Goal: Task Accomplishment & Management: Use online tool/utility

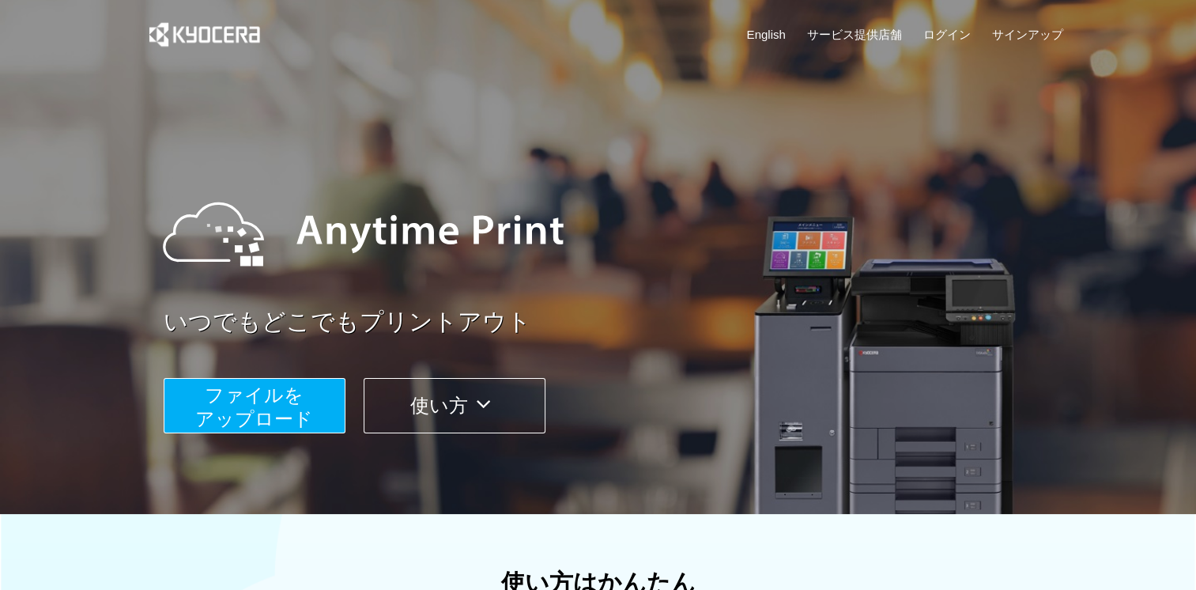
click at [268, 400] on span "ファイルを ​​アップロード" at bounding box center [254, 406] width 118 height 45
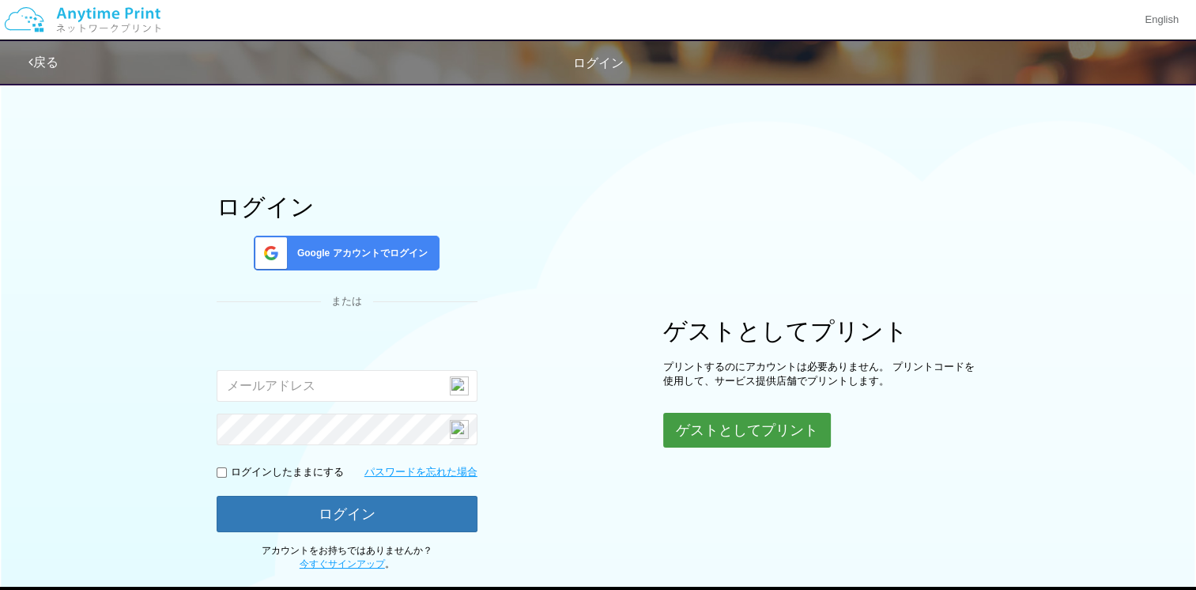
click at [734, 441] on button "ゲストとしてプリント" at bounding box center [747, 430] width 168 height 35
click at [740, 422] on button "ゲストとしてプリント" at bounding box center [747, 430] width 168 height 35
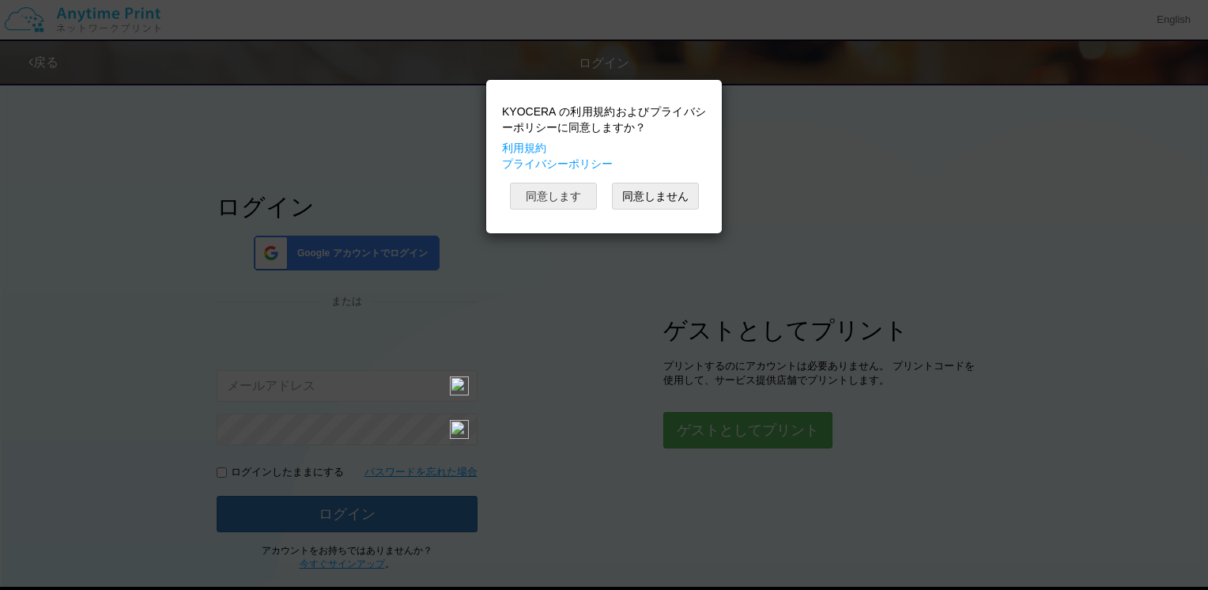
click at [547, 185] on button "同意します" at bounding box center [553, 196] width 87 height 27
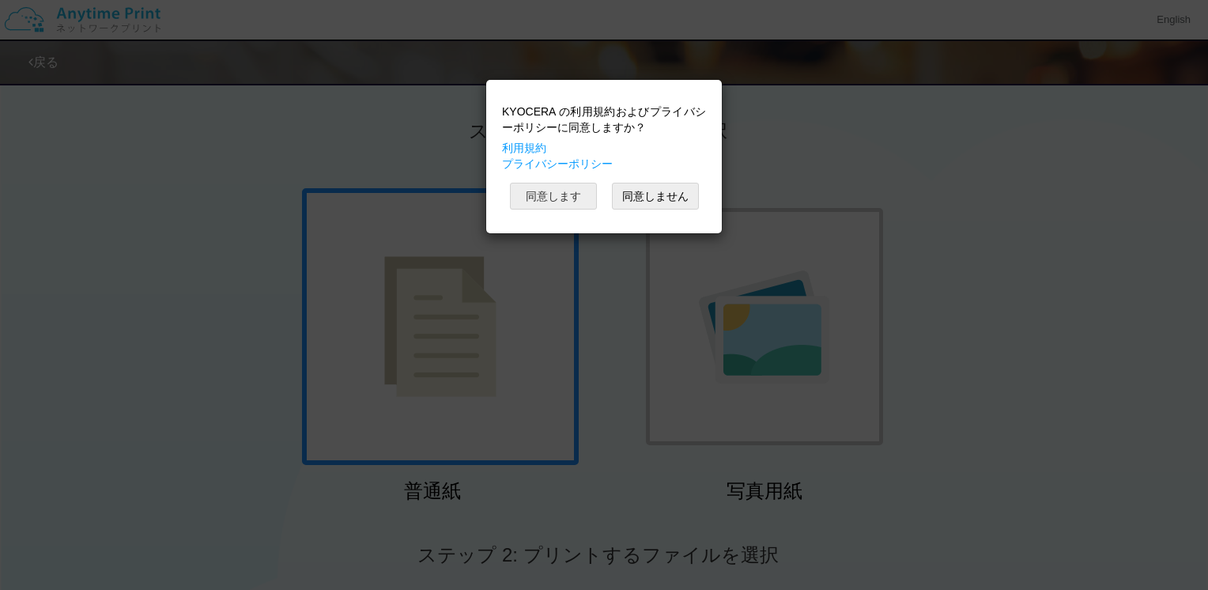
click at [553, 192] on button "同意します" at bounding box center [553, 196] width 87 height 27
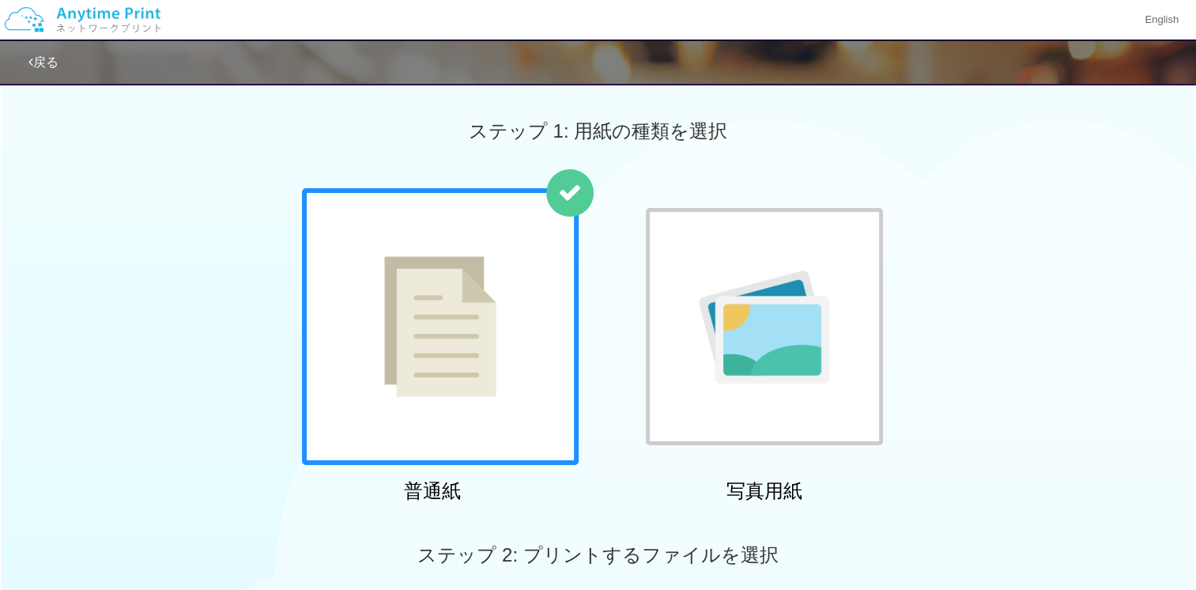
click at [485, 318] on img at bounding box center [440, 326] width 112 height 141
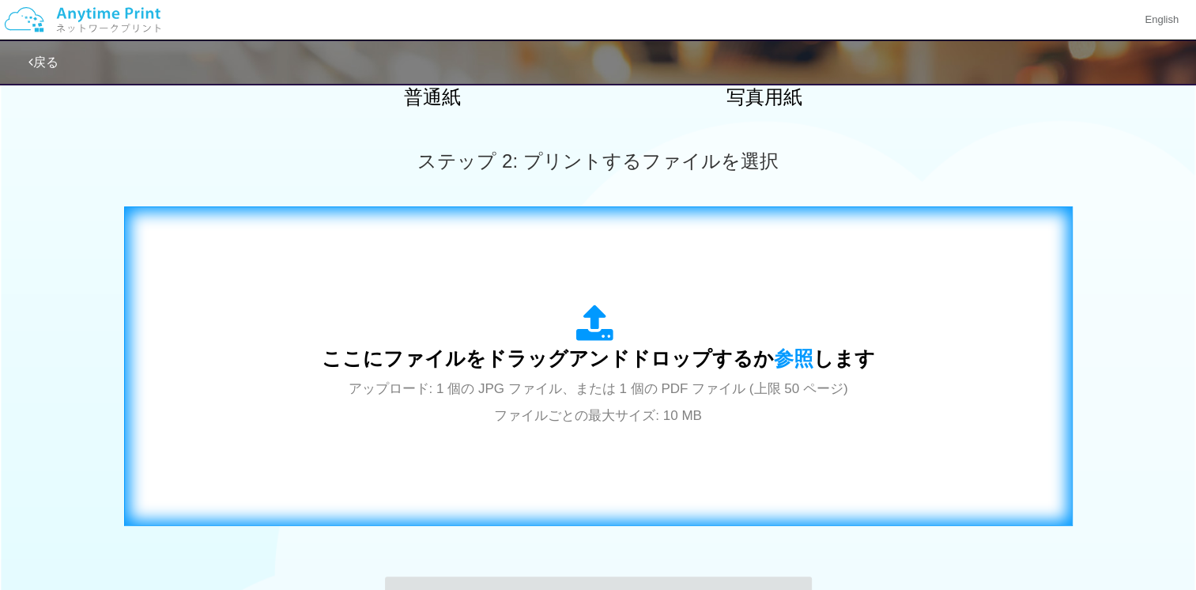
scroll to position [395, 0]
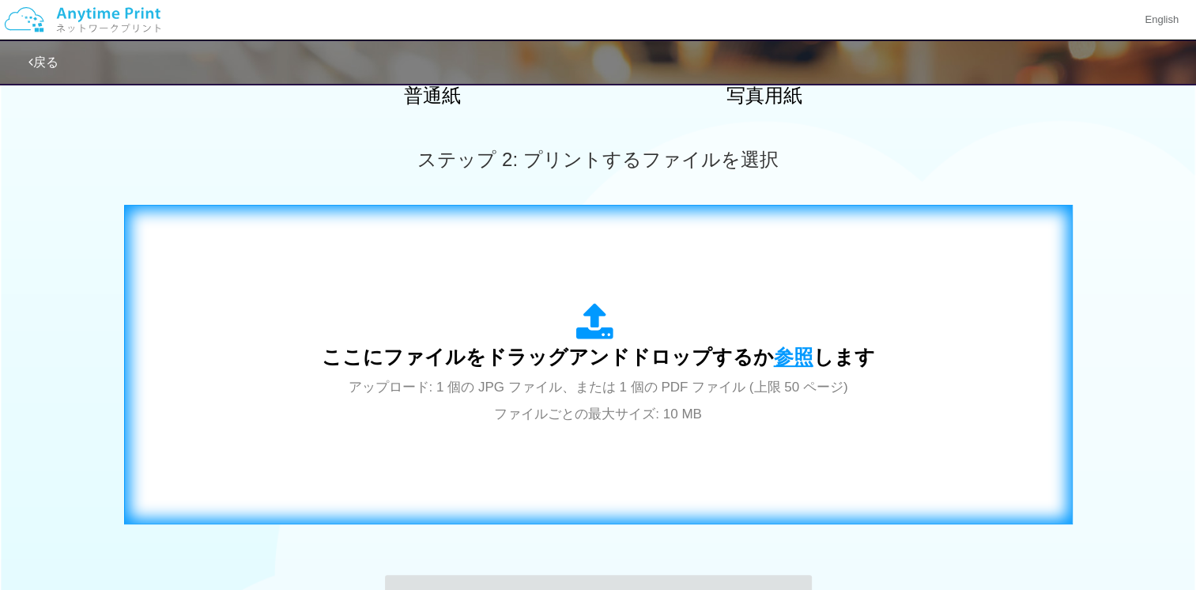
click at [787, 351] on span "参照" at bounding box center [794, 356] width 40 height 22
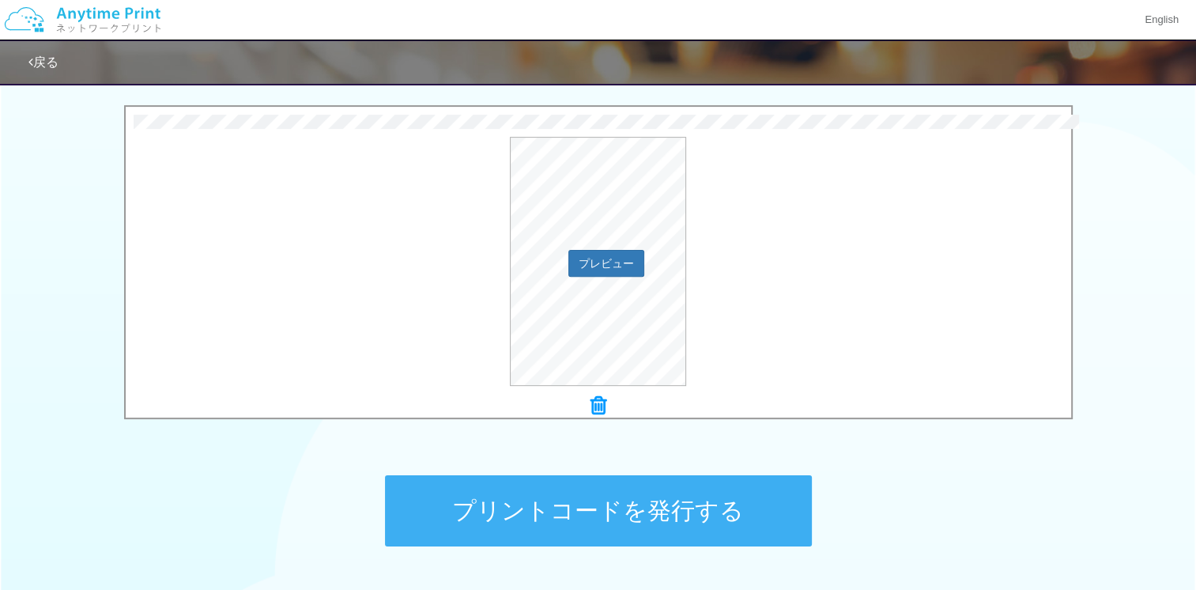
scroll to position [612, 0]
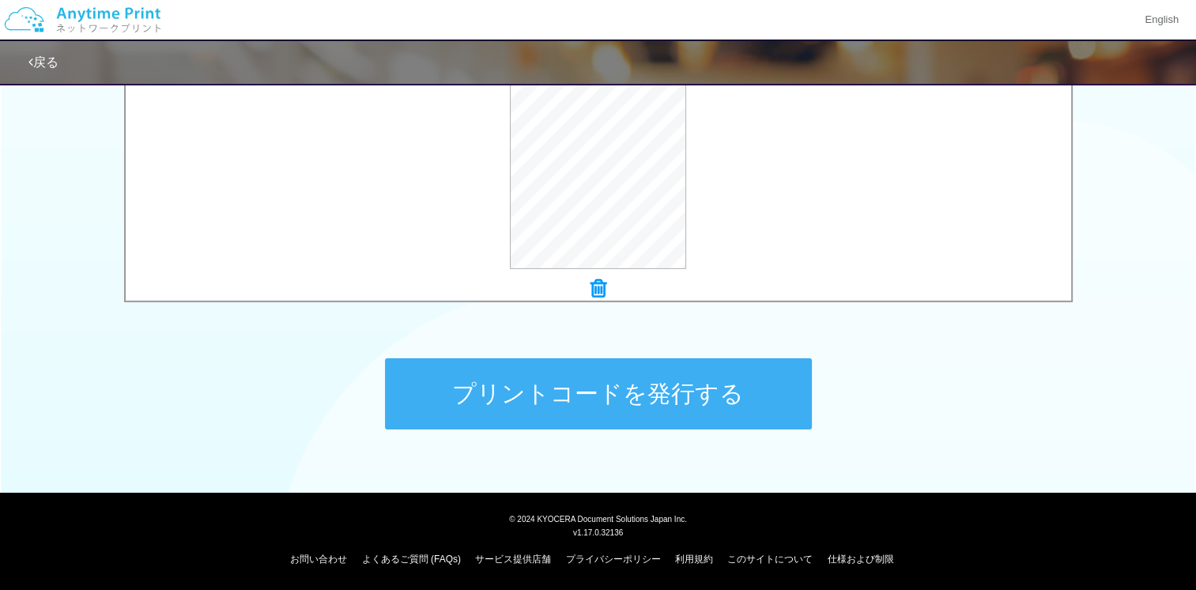
click at [588, 389] on button "プリントコードを発行する" at bounding box center [598, 393] width 427 height 71
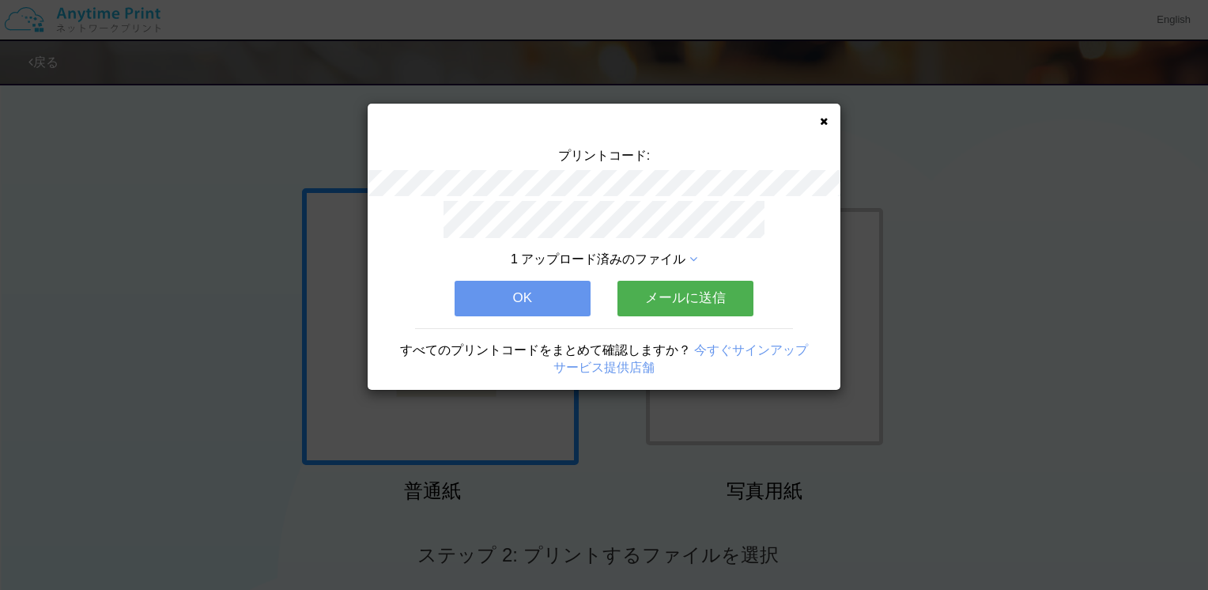
click at [699, 287] on button "メールに送信" at bounding box center [685, 298] width 136 height 35
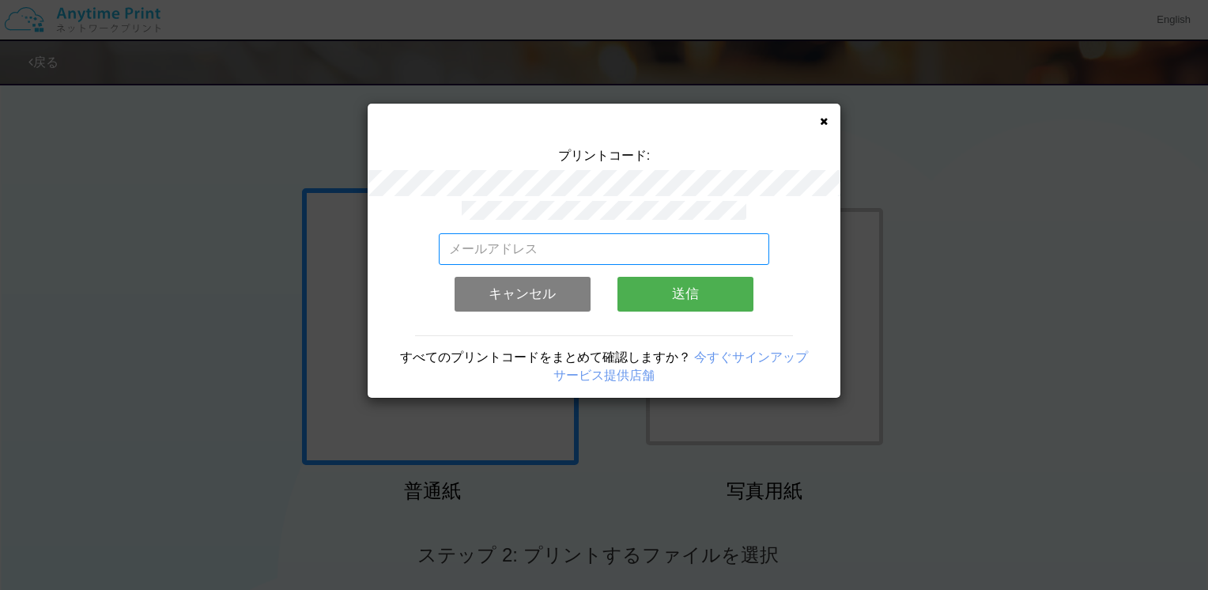
click at [619, 237] on input "email" at bounding box center [604, 249] width 331 height 32
type input "[EMAIL_ADDRESS][DOMAIN_NAME]"
click at [625, 233] on input "[EMAIL_ADDRESS][DOMAIN_NAME]" at bounding box center [604, 249] width 331 height 32
drag, startPoint x: 624, startPoint y: 230, endPoint x: -3, endPoint y: 210, distance: 627.2
click at [0, 210] on html "プリントコード: [EMAIL_ADDRESS][DOMAIN_NAME] 有効なメールアドレスを入力してください。 このメールアドレスは、すでに別のアカウン…" at bounding box center [604, 295] width 1208 height 590
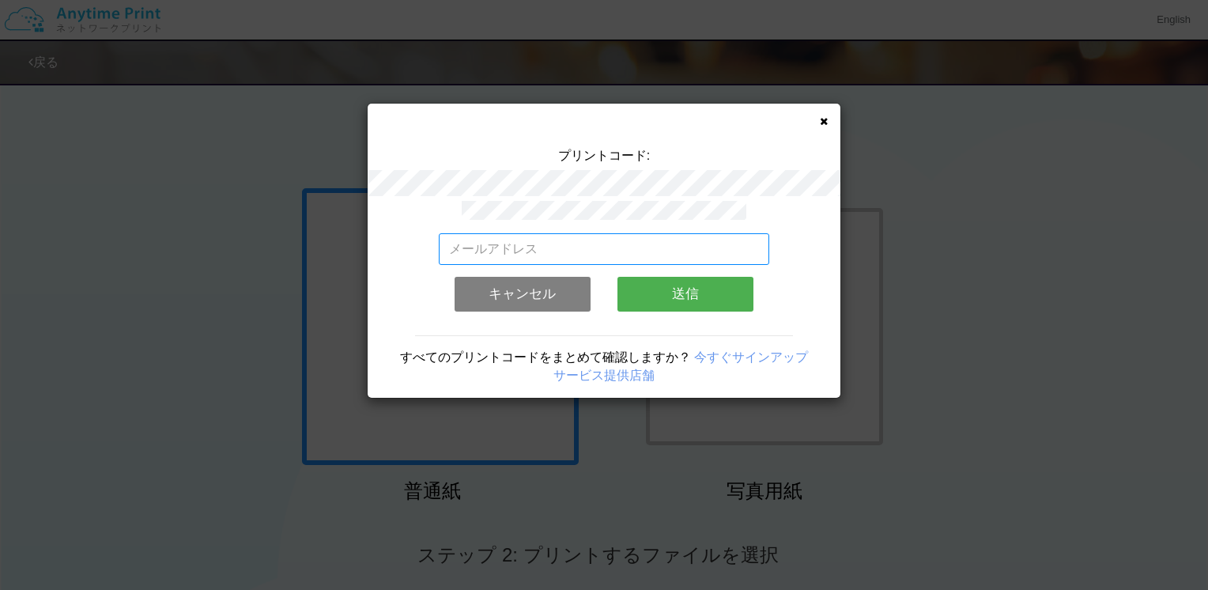
click at [467, 243] on input "email" at bounding box center [604, 249] width 331 height 32
type input "[EMAIL_ADDRESS][DOMAIN_NAME]"
drag, startPoint x: 587, startPoint y: 240, endPoint x: 354, endPoint y: 238, distance: 233.2
click at [354, 238] on div "プリントコード: [EMAIL_ADDRESS][DOMAIN_NAME] 有効なメールアドレスを入力してください。 このメールアドレスは、すでに別のアカウン…" at bounding box center [604, 295] width 1208 height 590
click at [484, 233] on input "email" at bounding box center [604, 249] width 331 height 32
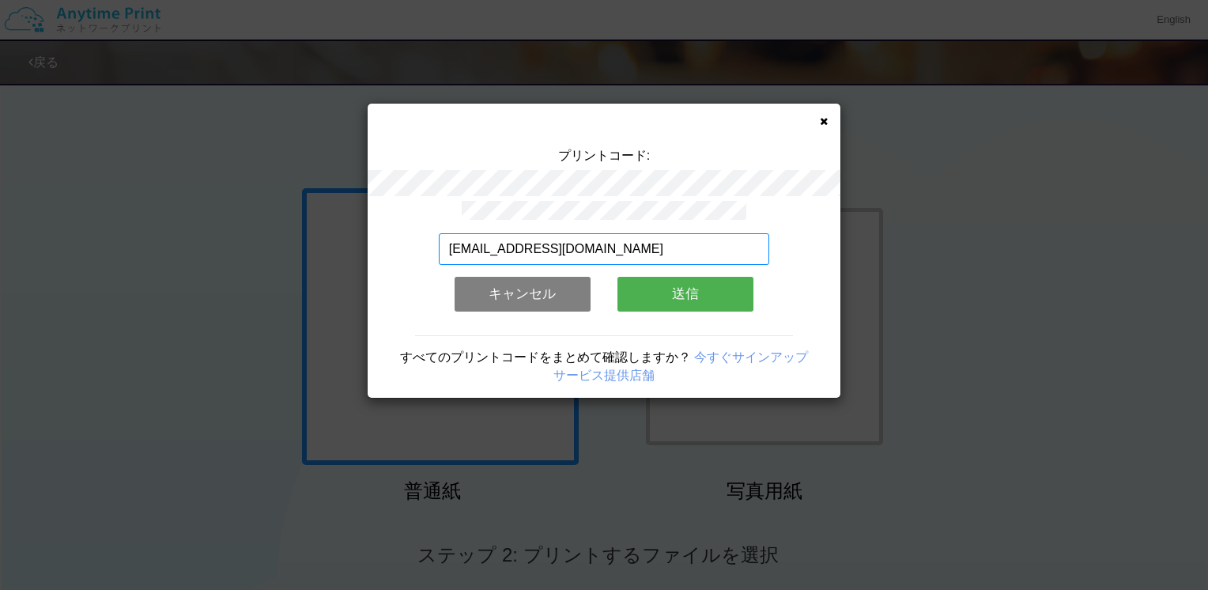
type input "[EMAIL_ADDRESS][DOMAIN_NAME]"
drag, startPoint x: 585, startPoint y: 238, endPoint x: 266, endPoint y: 215, distance: 320.2
click at [266, 215] on div "プリントコード: [EMAIL_ADDRESS][DOMAIN_NAME] 有効なメールアドレスを入力してください。 このメールアドレスは、すでに別のアカウン…" at bounding box center [604, 295] width 1208 height 590
click at [590, 233] on input "email" at bounding box center [604, 249] width 331 height 32
type input "[EMAIL_ADDRESS][DOMAIN_NAME]"
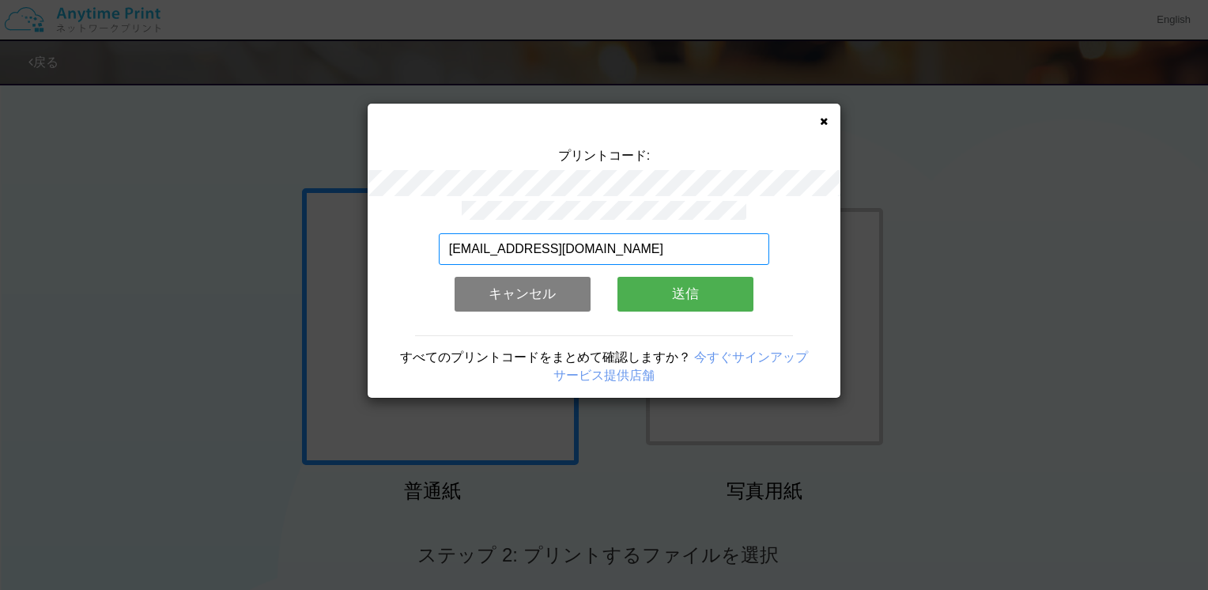
drag, startPoint x: 585, startPoint y: 248, endPoint x: 98, endPoint y: 236, distance: 487.1
click at [98, 236] on div "プリントコード: [EMAIL_ADDRESS][DOMAIN_NAME] 有効なメールアドレスを入力してください。 このメールアドレスは、すでに別のアカウン…" at bounding box center [604, 295] width 1208 height 590
type input "[EMAIL_ADDRESS][DOMAIN_NAME]"
click at [677, 294] on button "送信" at bounding box center [685, 294] width 136 height 35
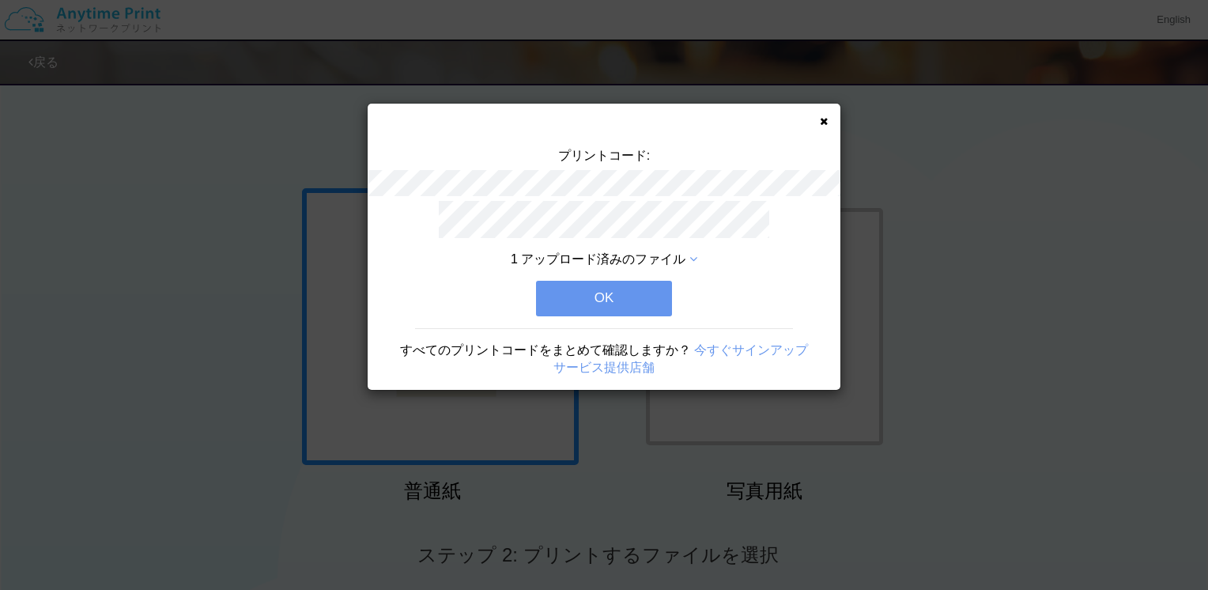
click at [606, 300] on button "OK" at bounding box center [604, 298] width 136 height 35
